Goal: Task Accomplishment & Management: Manage account settings

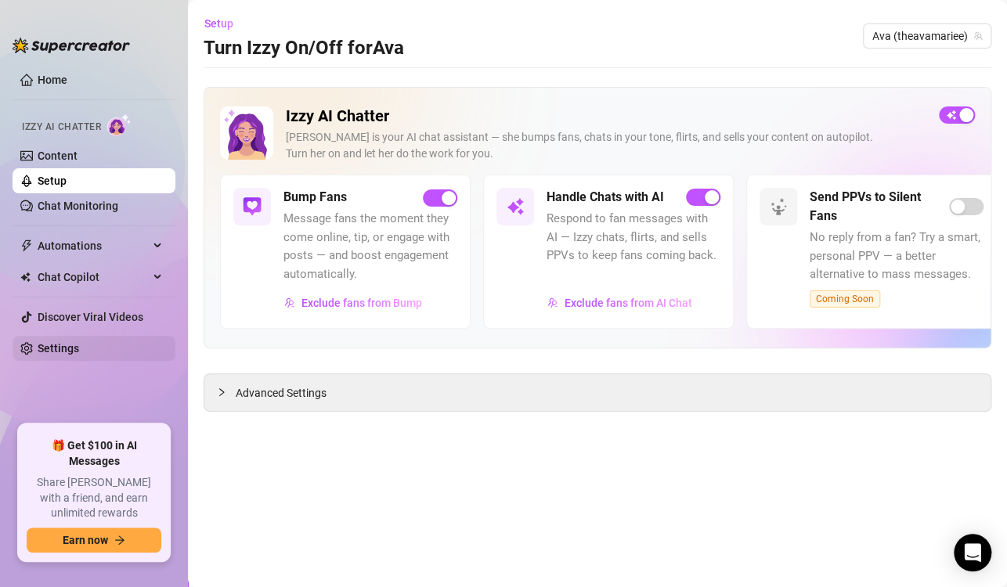
click at [62, 345] on link "Settings" at bounding box center [58, 348] width 41 height 13
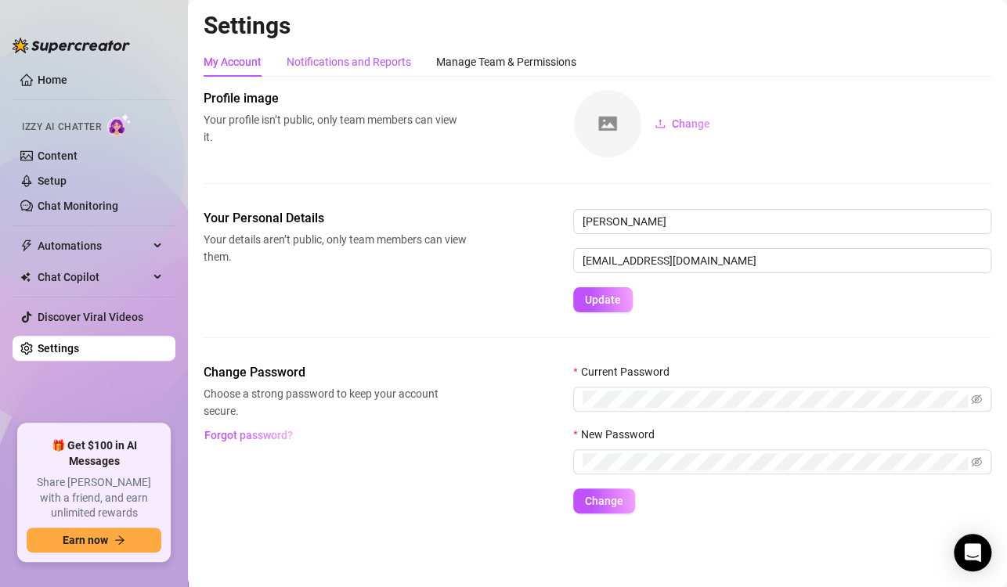
click at [363, 54] on div "Notifications and Reports" at bounding box center [349, 61] width 124 height 17
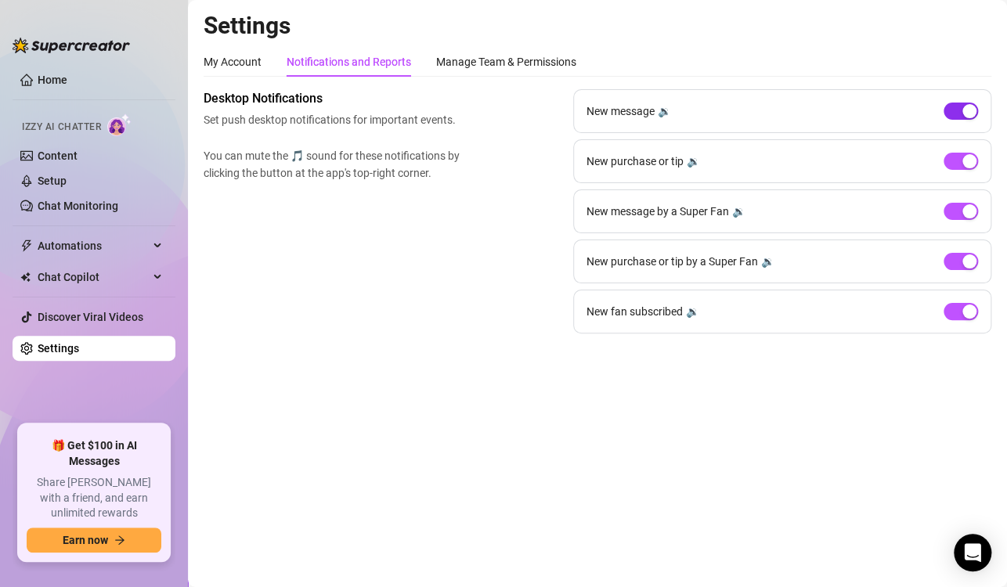
click at [955, 103] on span "button" at bounding box center [961, 111] width 34 height 17
click at [961, 163] on span "button" at bounding box center [961, 161] width 34 height 17
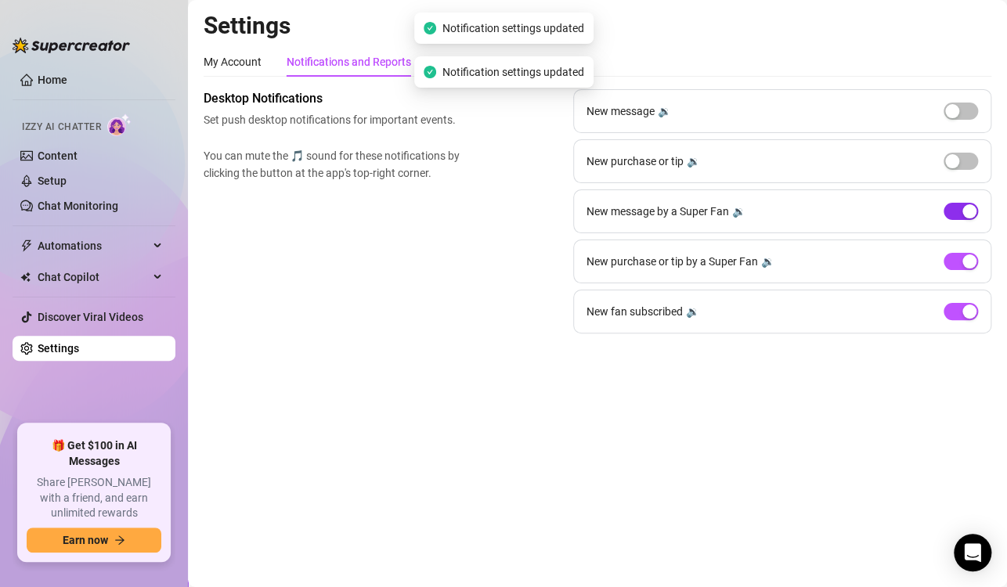
click at [961, 207] on button "button" at bounding box center [961, 211] width 34 height 17
click at [960, 247] on div "New purchase or tip by a Super Fan 🔉" at bounding box center [782, 262] width 418 height 44
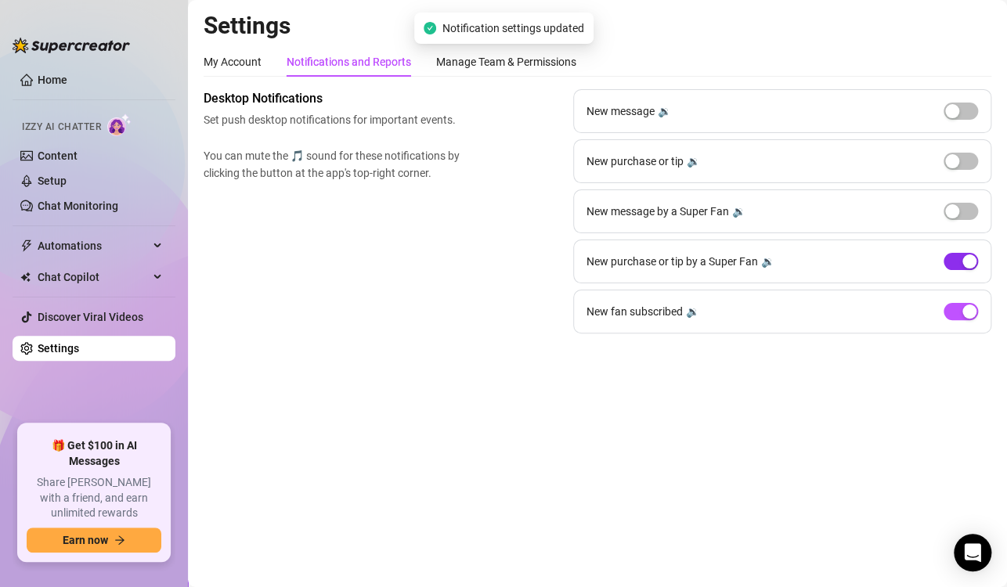
click at [964, 265] on div "button" at bounding box center [969, 261] width 14 height 14
click at [961, 310] on button "button" at bounding box center [961, 311] width 34 height 17
